Goal: Information Seeking & Learning: Learn about a topic

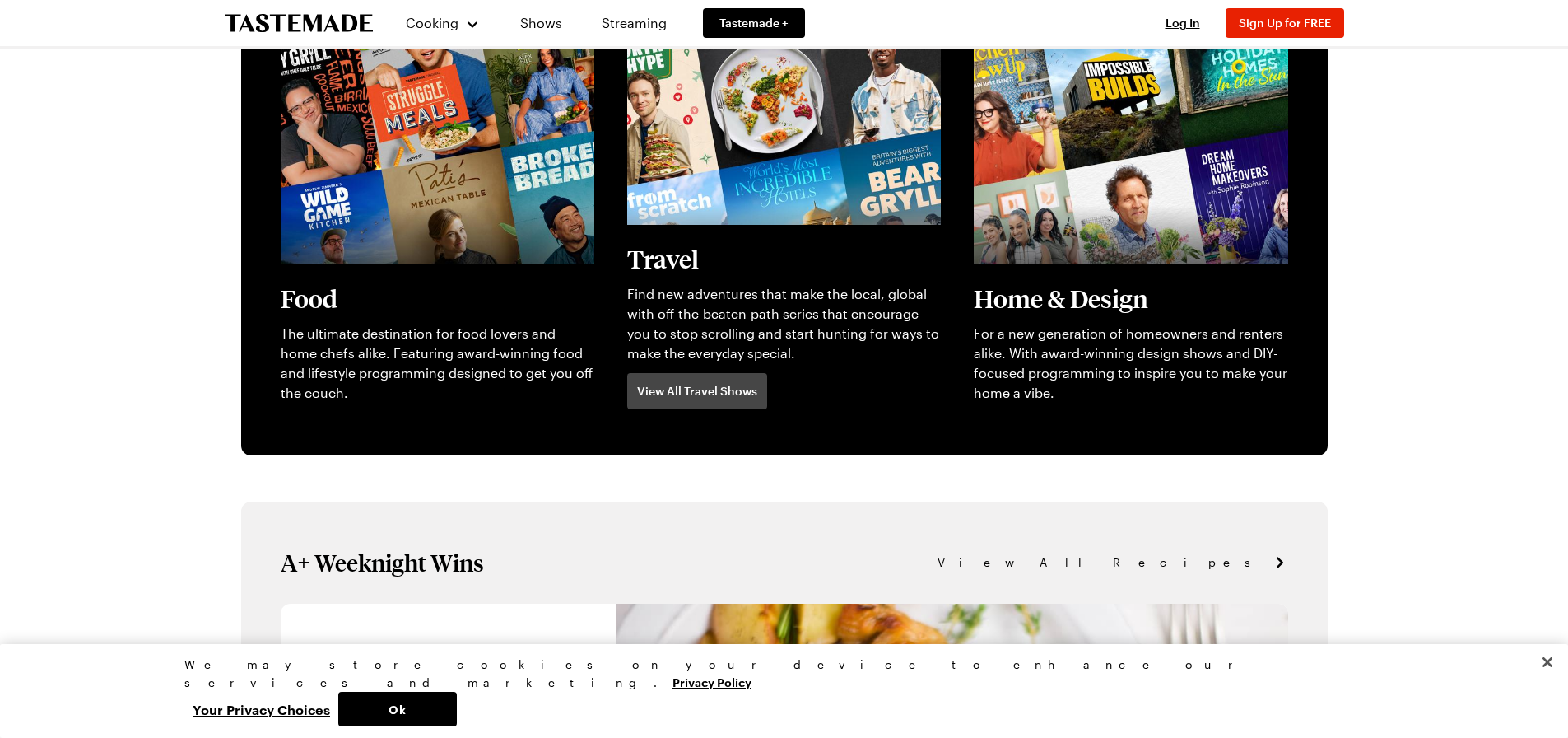
scroll to position [741, 0]
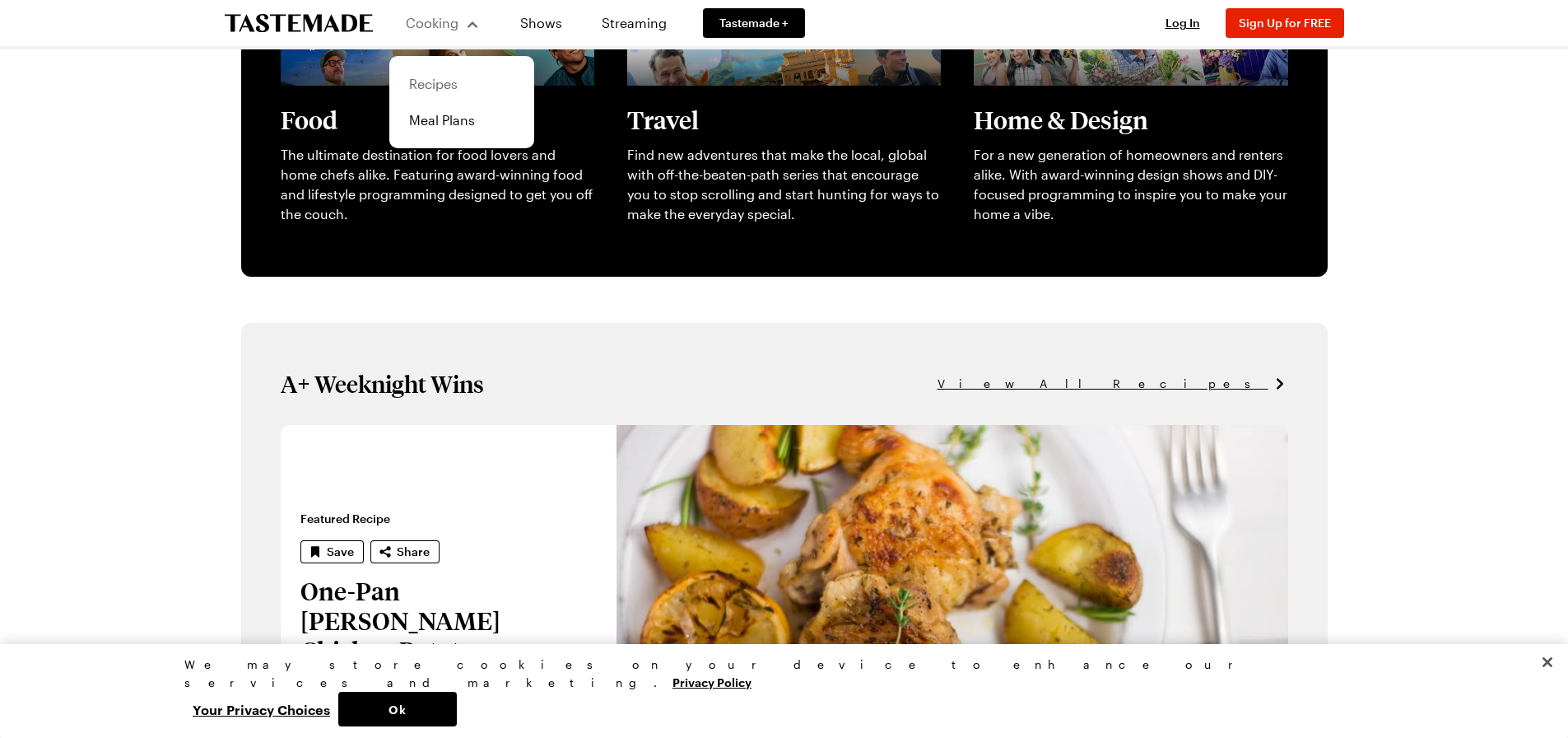
click at [447, 84] on link "Recipes" at bounding box center [461, 84] width 126 height 36
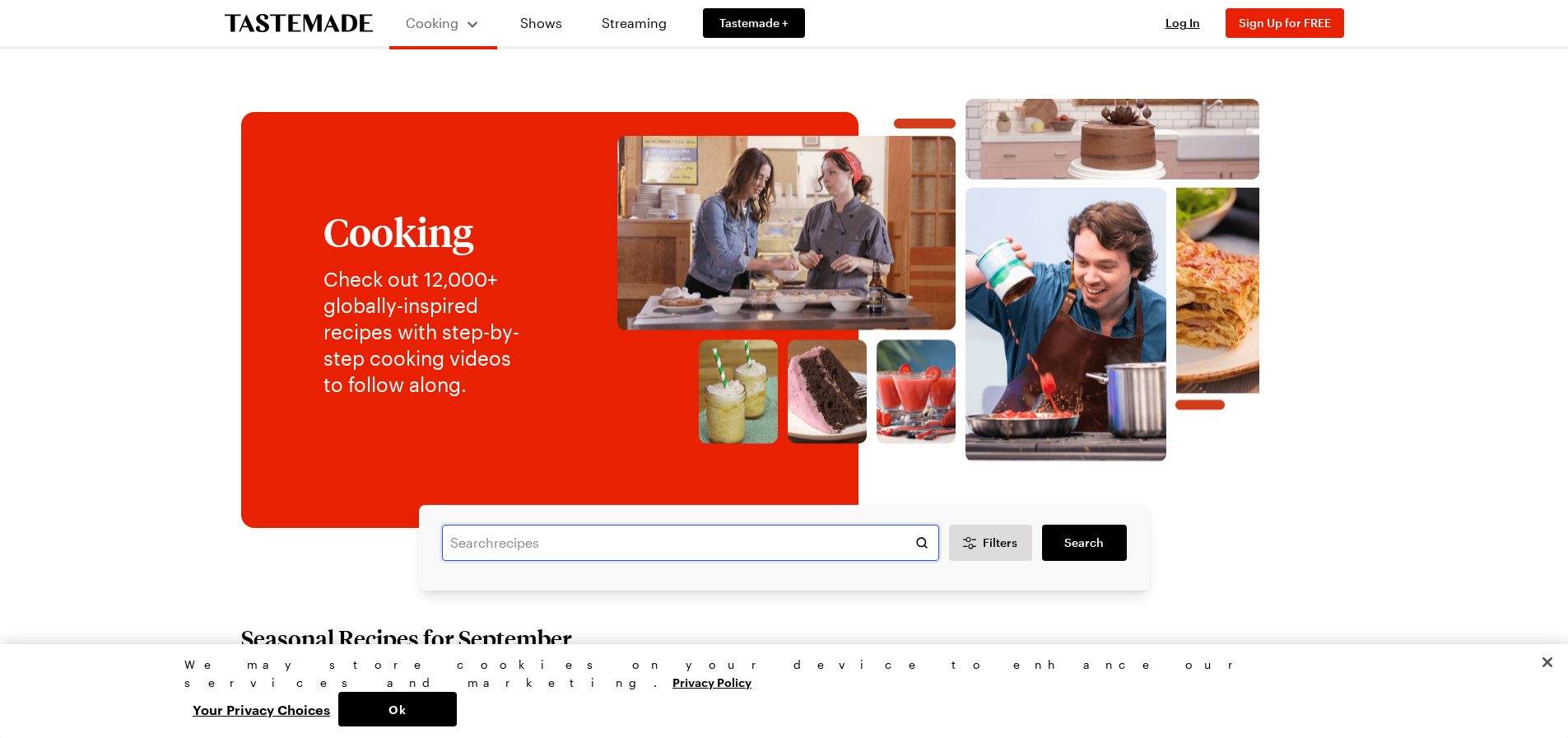
click at [510, 532] on input "text" at bounding box center [691, 543] width 497 height 36
type input "tomato soup"
click at [1106, 525] on link "Search" at bounding box center [1084, 543] width 84 height 36
click at [1105, 547] on link "Search" at bounding box center [1084, 543] width 84 height 36
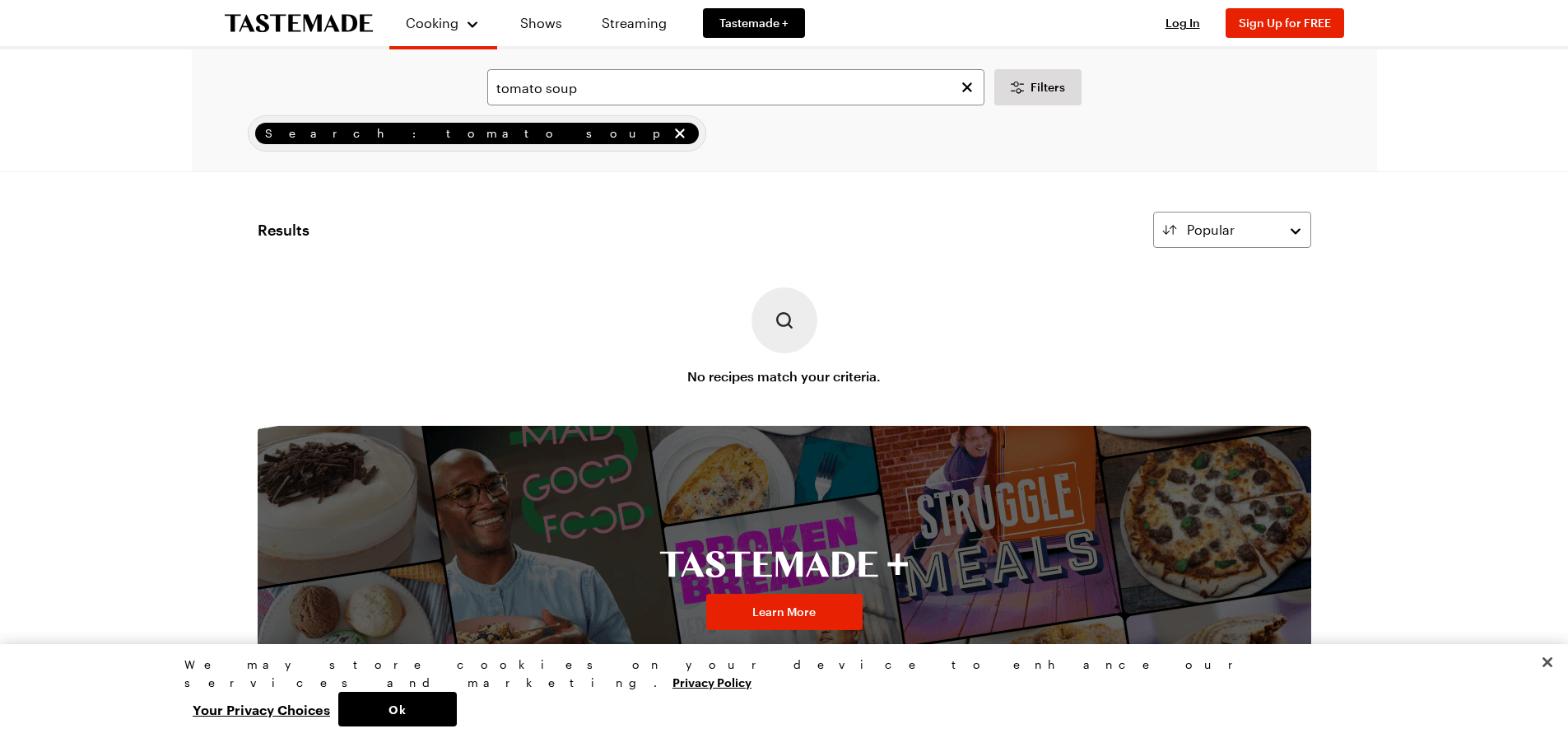
click at [1395, 269] on div "Cooking Shows Streaming Tastemade + Log In Sign Up Log In Sign Up for FREE toma…" at bounding box center [784, 574] width 1568 height 1149
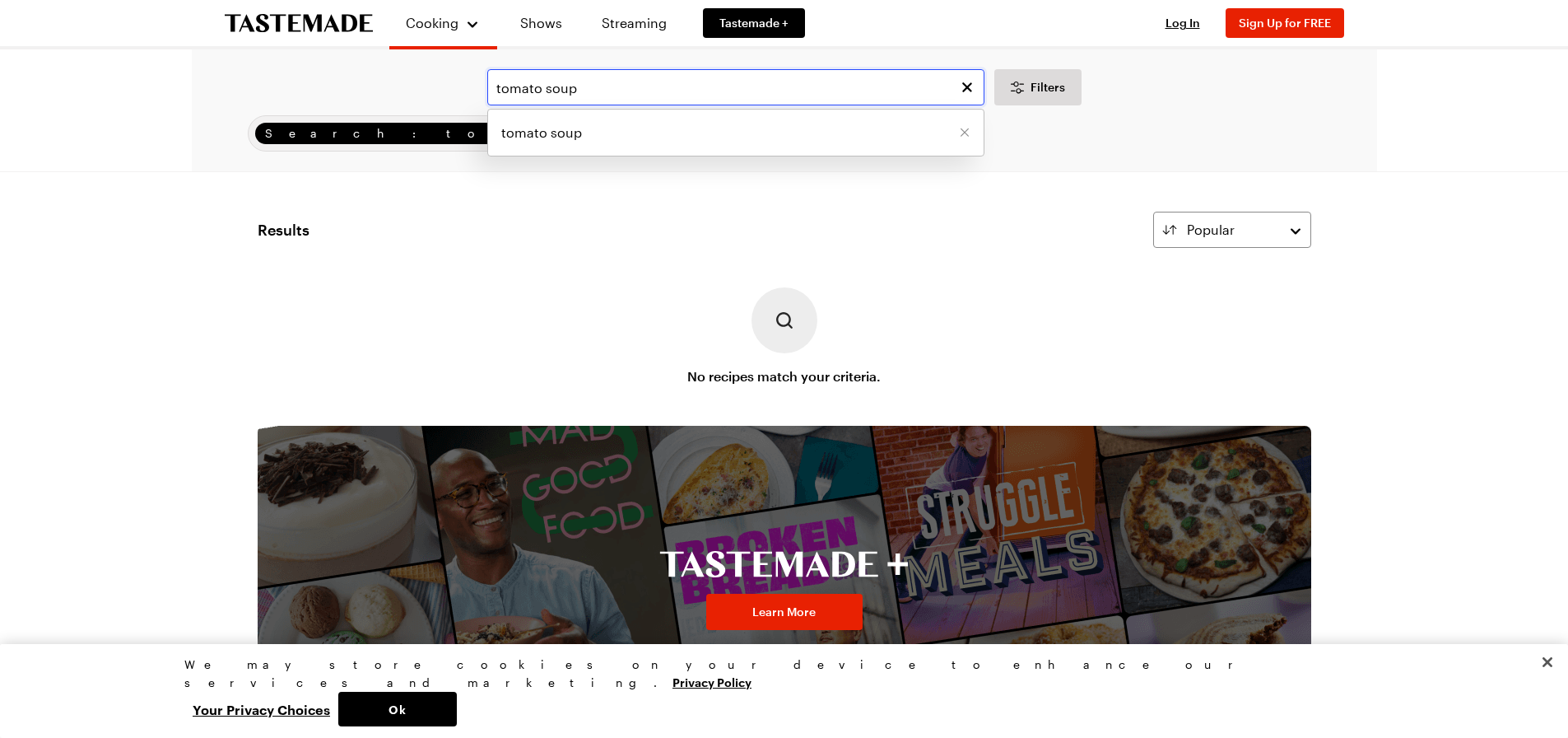
click at [616, 88] on input "tomato soup" at bounding box center [736, 87] width 497 height 36
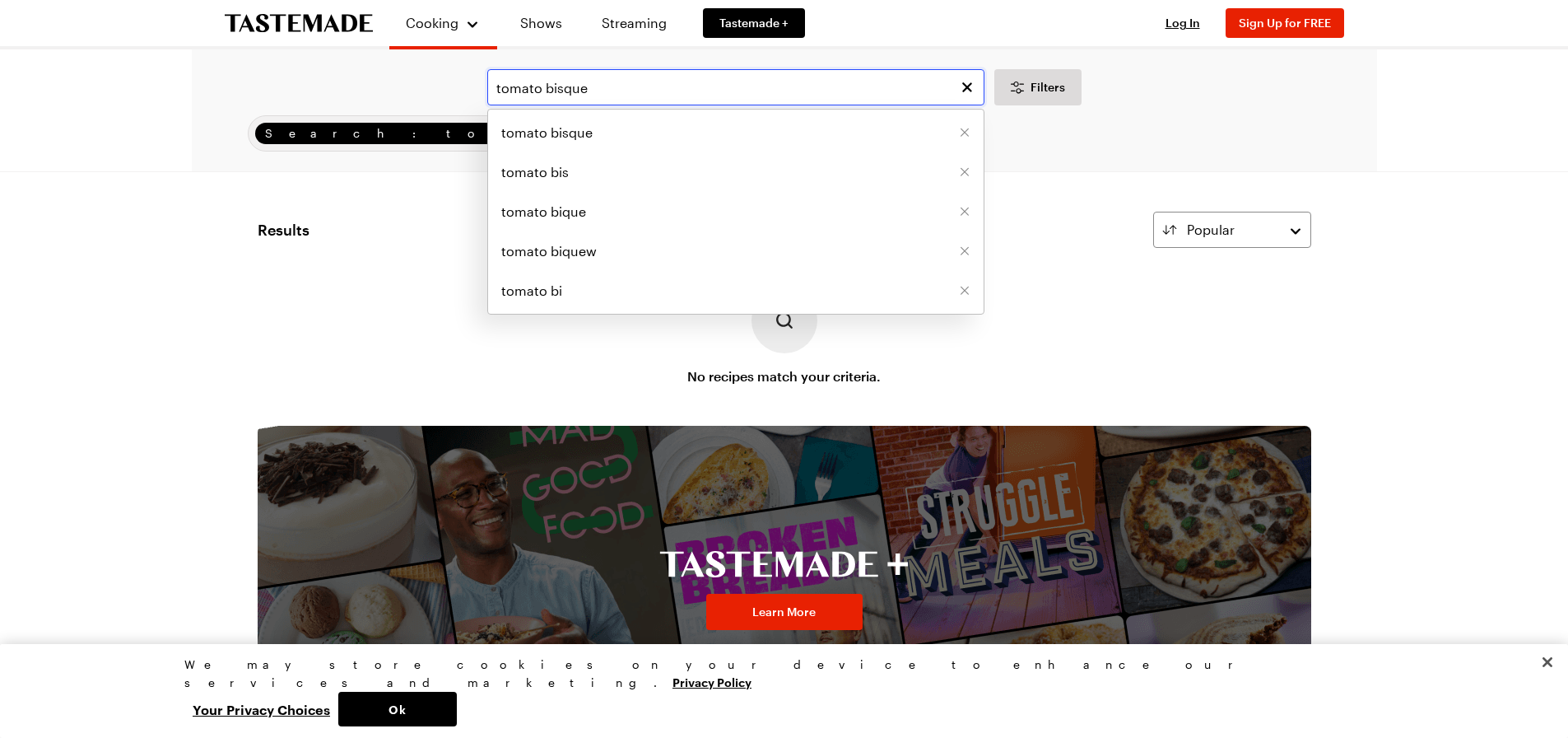
type input "tomato bisque"
click at [1108, 203] on div "tomato bisque tomato bisque tomato bis tomato bique tomato biquew tomato bi Fil…" at bounding box center [784, 448] width 1185 height 798
click at [864, 89] on input "tomato bisque" at bounding box center [736, 87] width 497 height 36
drag, startPoint x: 625, startPoint y: 98, endPoint x: 477, endPoint y: 82, distance: 148.9
click at [477, 82] on div "tomato bisque tomato bisque tomato bis tomato bique tomato biquew tomato bi Fil…" at bounding box center [784, 87] width 1139 height 36
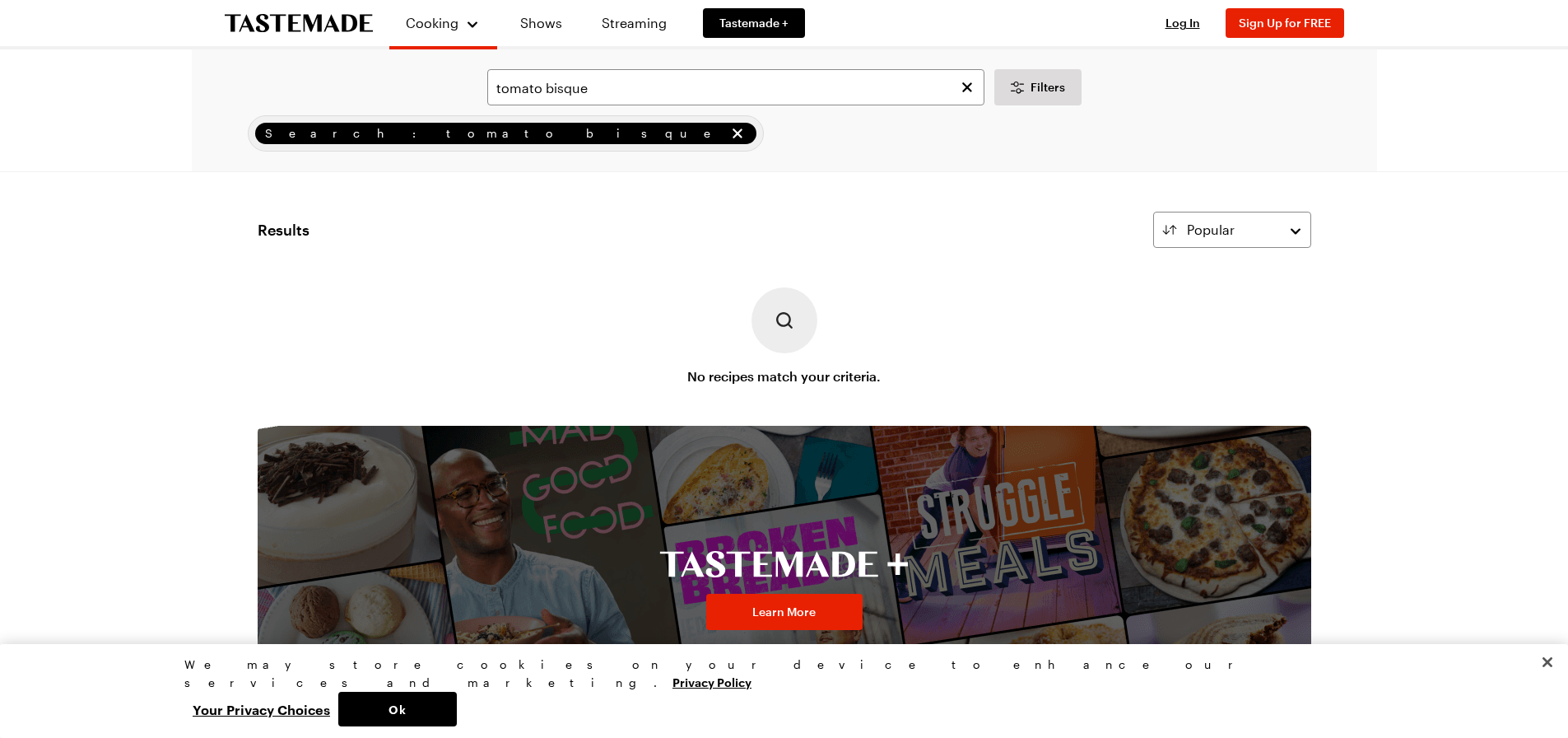
click at [1024, 307] on div "No recipes match your criteria." at bounding box center [784, 337] width 1054 height 99
click at [436, 94] on link "Recipes" at bounding box center [461, 87] width 126 height 36
click at [425, 85] on link "Recipes" at bounding box center [461, 87] width 126 height 36
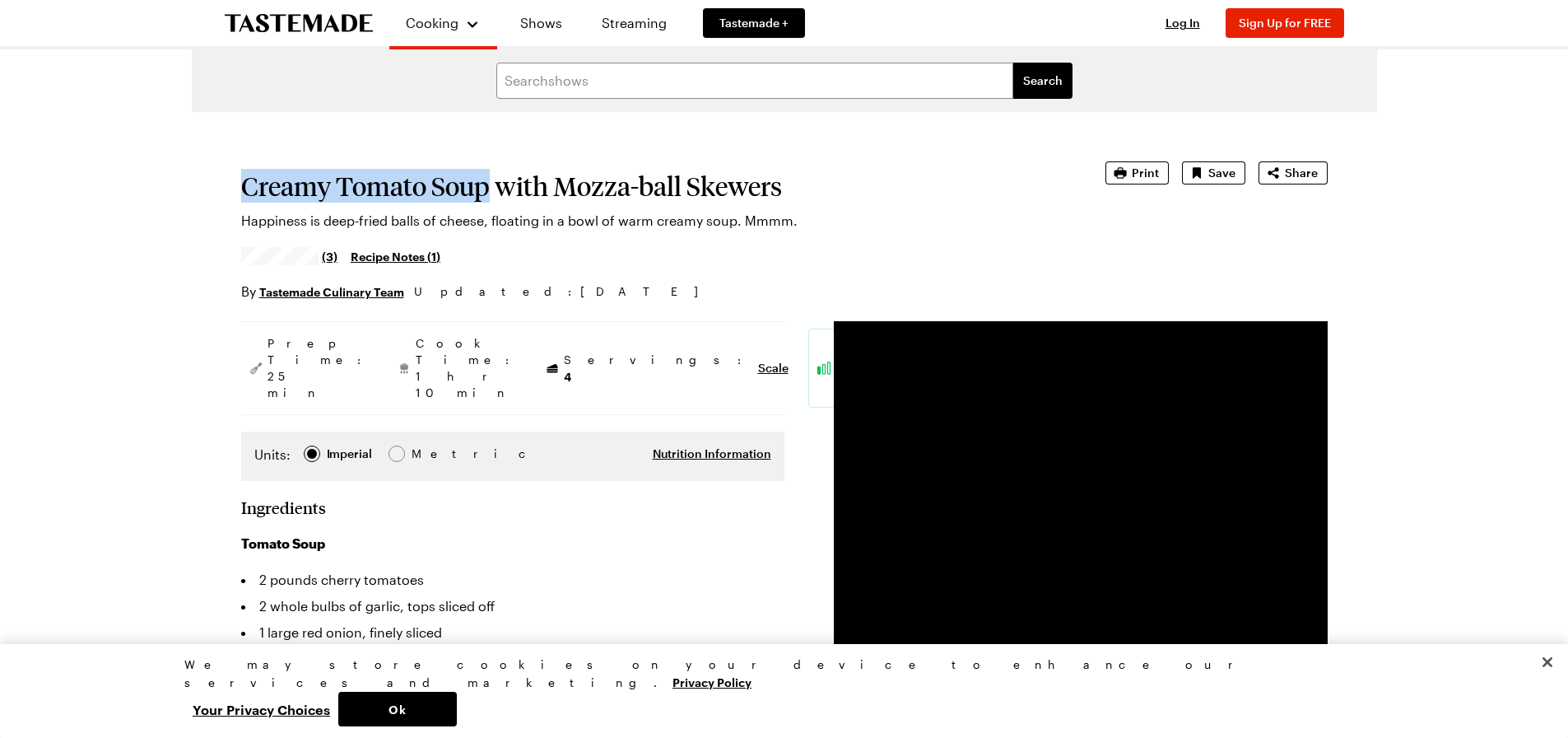
drag, startPoint x: 493, startPoint y: 193, endPoint x: 238, endPoint y: 197, distance: 255.0
copy h1 "Creamy Tomato Soup"
